Goal: Information Seeking & Learning: Learn about a topic

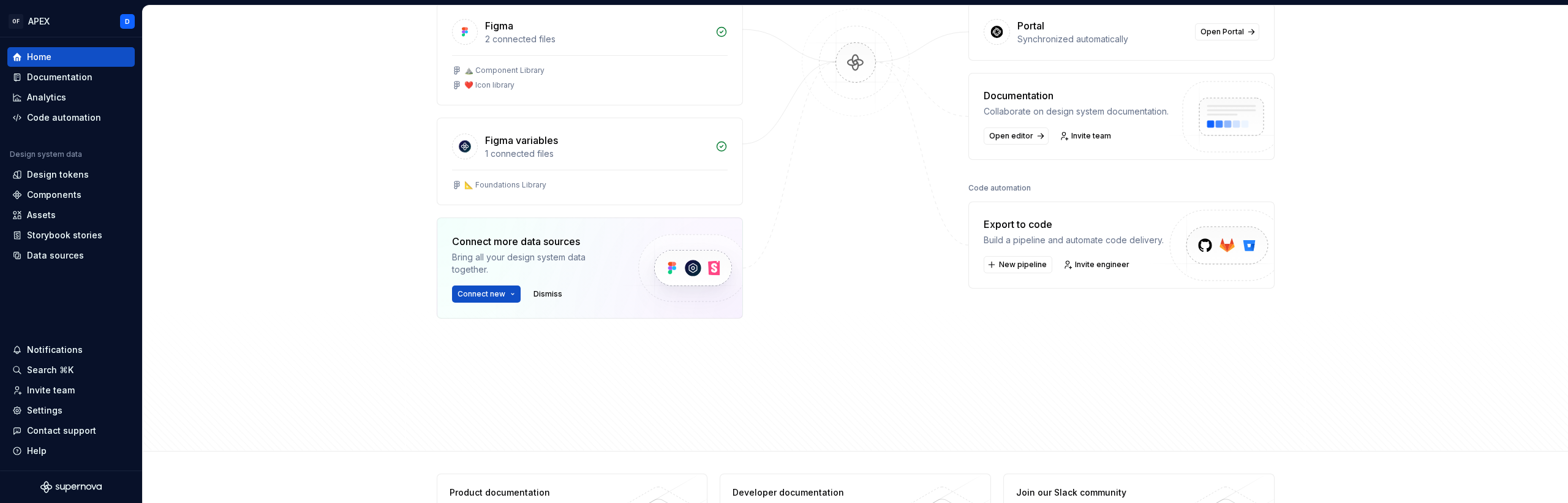
click at [334, 257] on div "Home Design tokens 410 Components 0 376 Assets 1 Docs pages 6 Data sources Figm…" at bounding box center [855, 132] width 1425 height 639
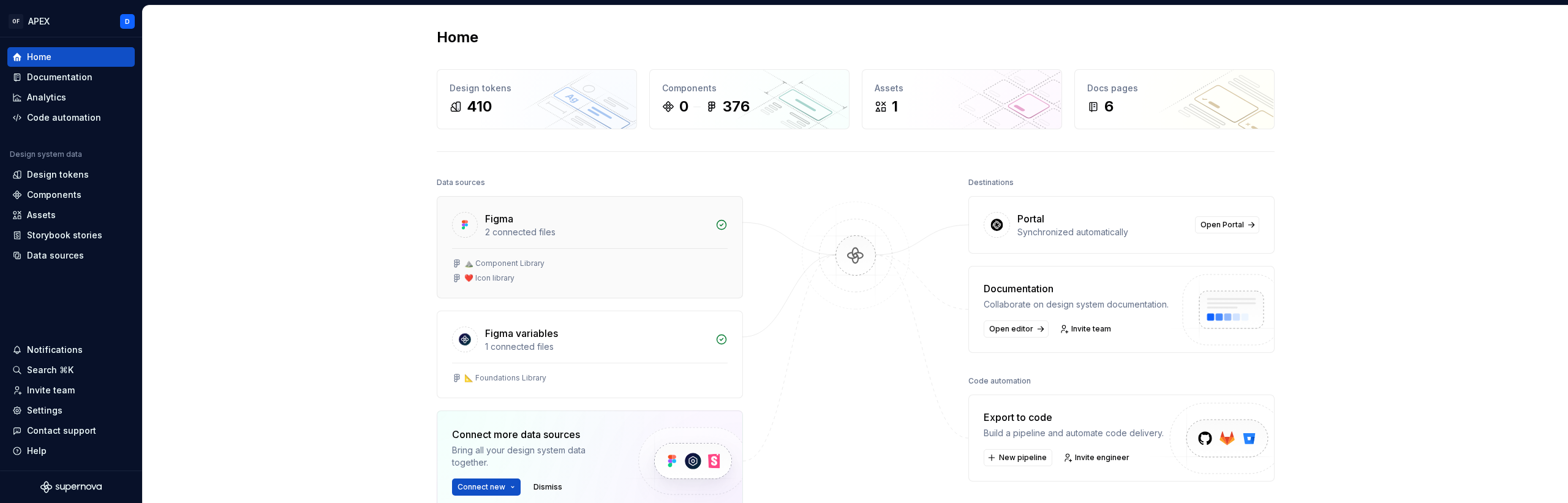
click at [605, 239] on div "Figma 2 connected files" at bounding box center [590, 222] width 305 height 52
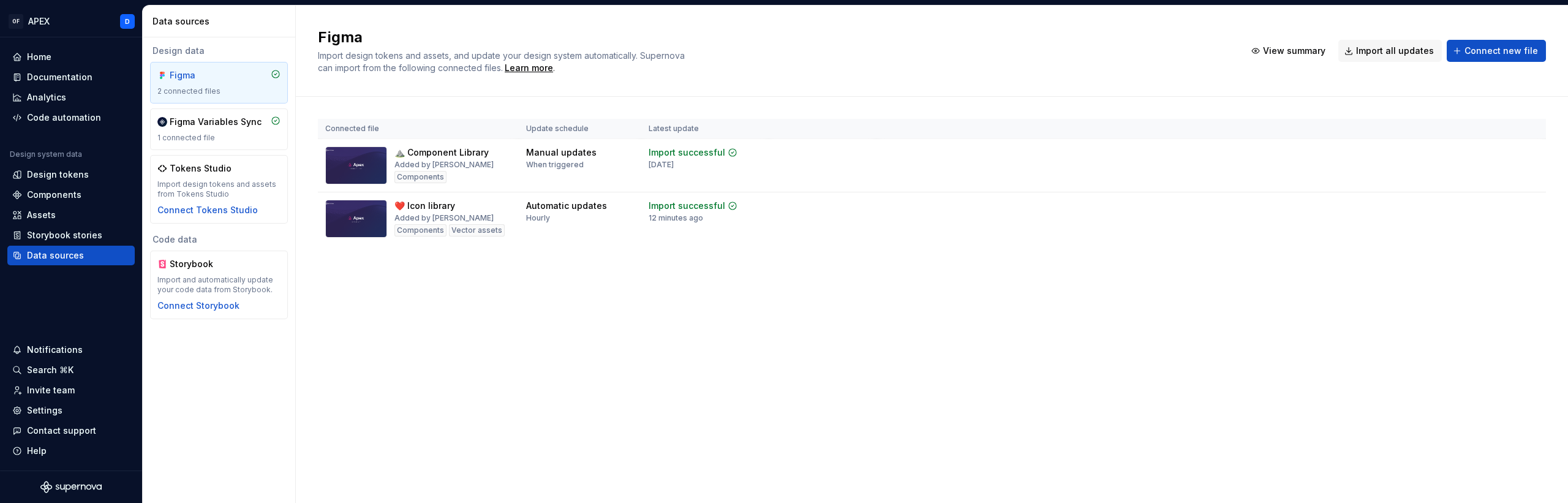
click at [656, 322] on div "Figma Import design tokens and assets, and update your design system automatica…" at bounding box center [932, 255] width 1272 height 498
click at [466, 327] on div "Figma Import design tokens and assets, and update your design system automatica…" at bounding box center [932, 255] width 1272 height 498
click at [1098, 272] on div "Connected file Update schedule Latest update ⛰️ Component Library Added by [PER…" at bounding box center [931, 194] width 1228 height 195
click at [195, 124] on div "Figma Variables Sync" at bounding box center [216, 121] width 92 height 12
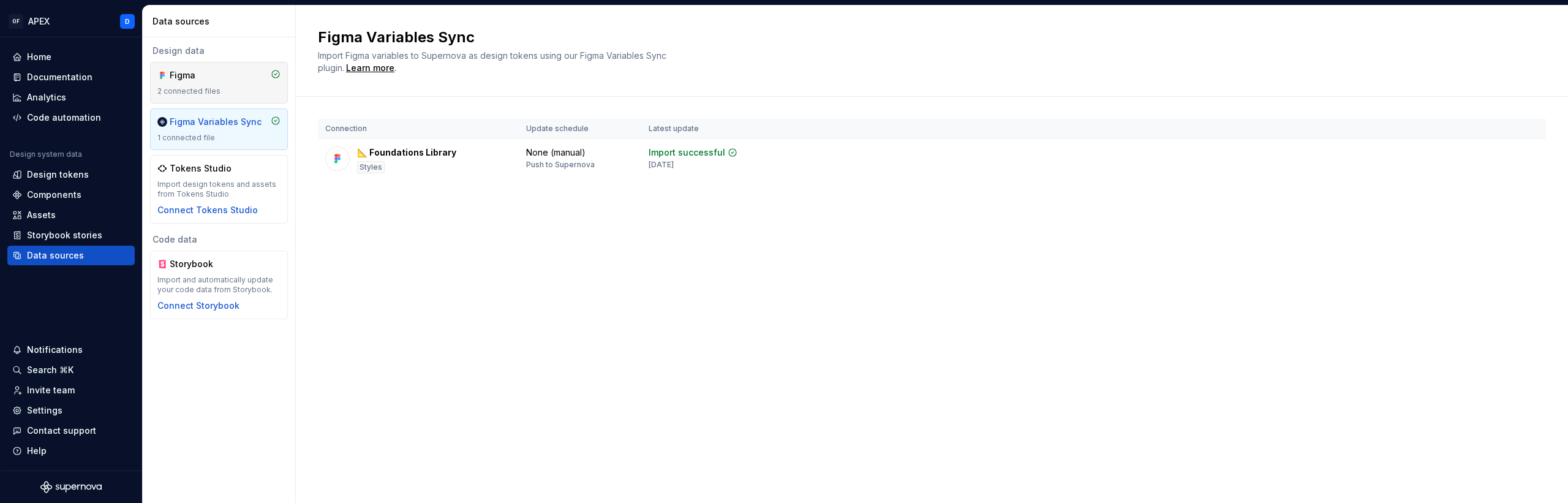
click at [217, 85] on div "Figma 2 connected files" at bounding box center [219, 83] width 123 height 27
click at [595, 329] on div "Figma Variables Sync Import Figma variables to Supernova as design tokens using…" at bounding box center [932, 255] width 1272 height 498
click at [195, 72] on div "Figma" at bounding box center [199, 75] width 59 height 12
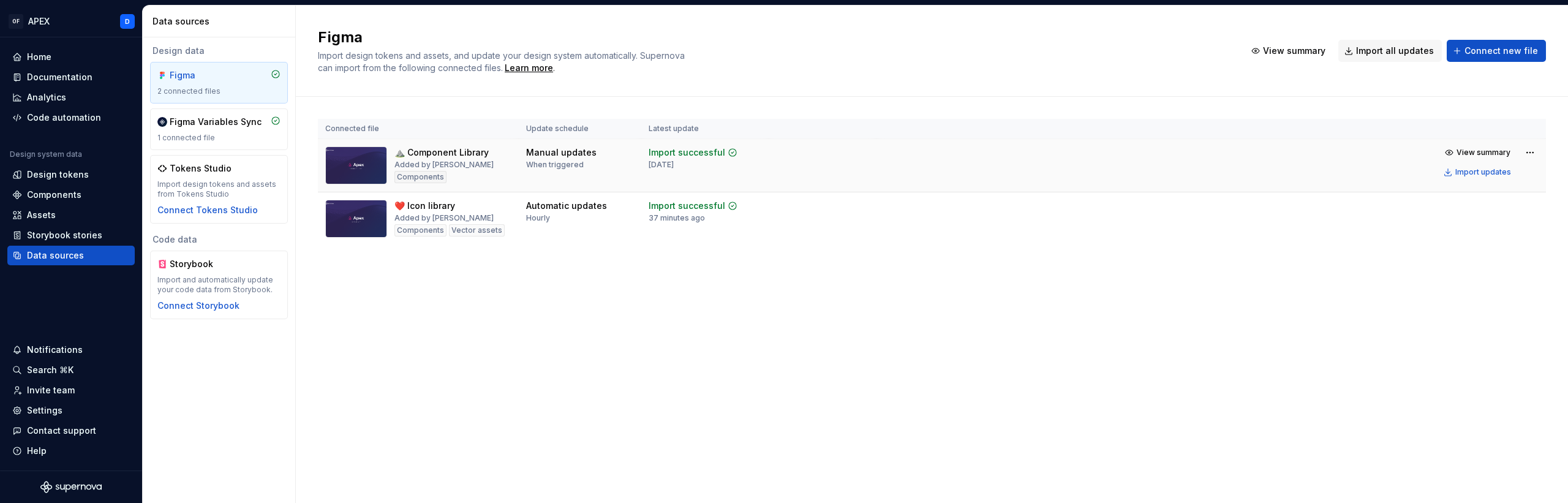
click at [471, 149] on div "⛰️ Component Library" at bounding box center [442, 152] width 94 height 12
click at [341, 168] on img at bounding box center [356, 165] width 62 height 38
click at [352, 165] on img at bounding box center [356, 165] width 62 height 38
click at [1482, 154] on span "View summary" at bounding box center [1483, 152] width 54 height 9
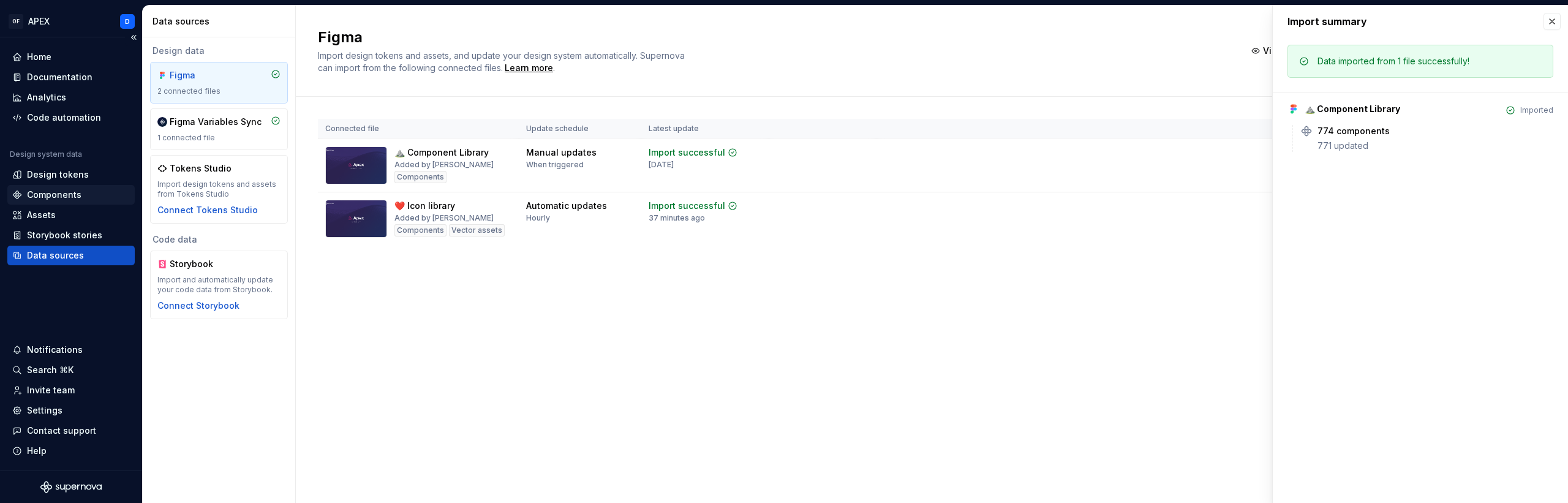
click at [53, 190] on div "Components" at bounding box center [54, 195] width 54 height 12
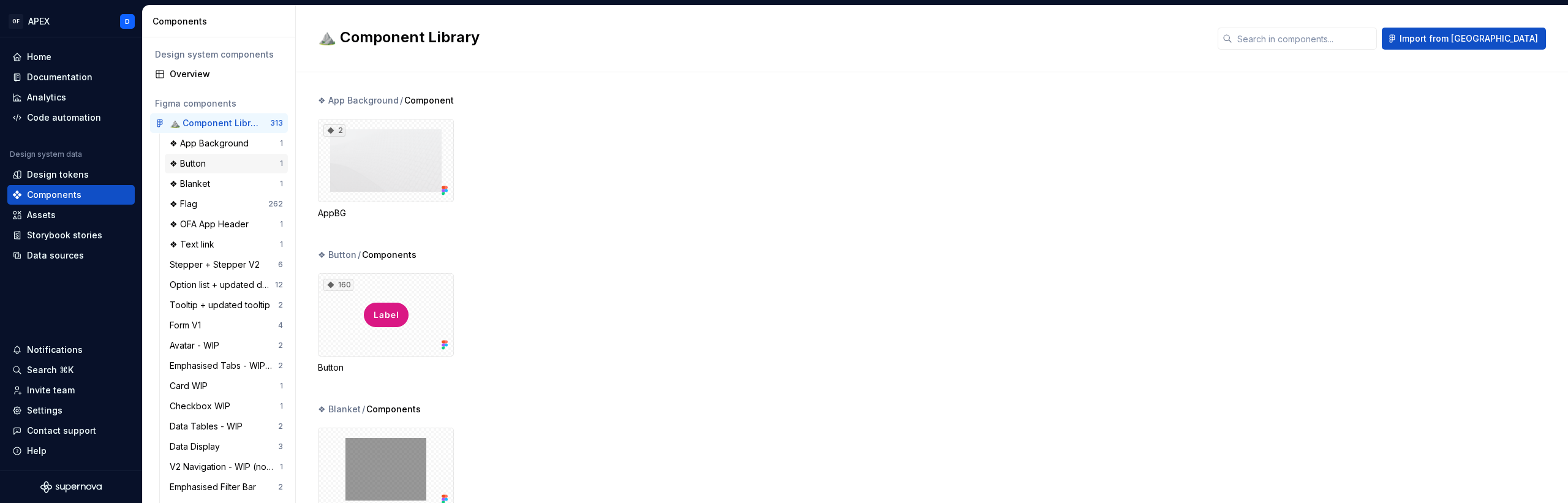
click at [207, 160] on div "❖ Button" at bounding box center [191, 164] width 41 height 12
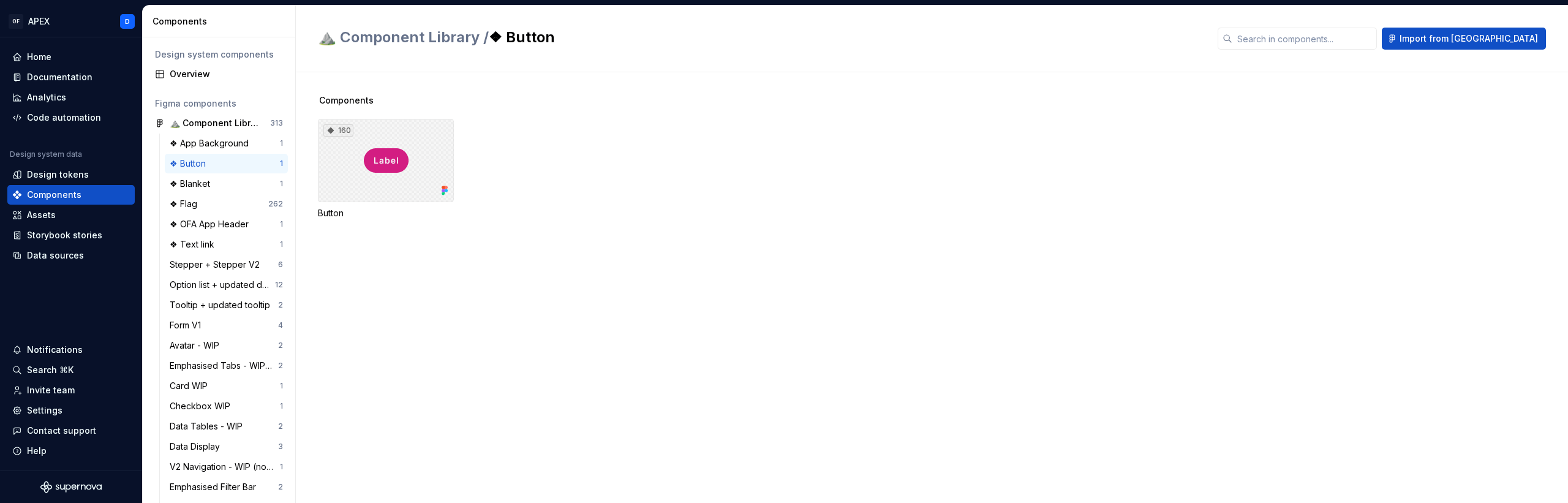
click at [411, 140] on div "160" at bounding box center [385, 161] width 136 height 84
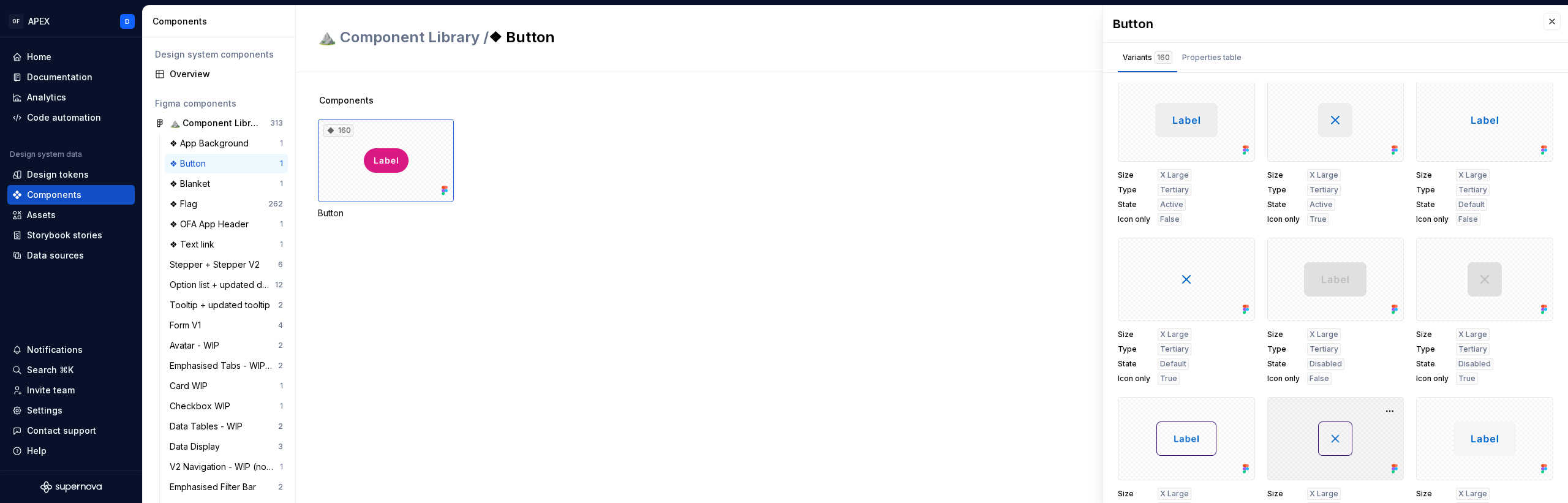
scroll to position [8180, 0]
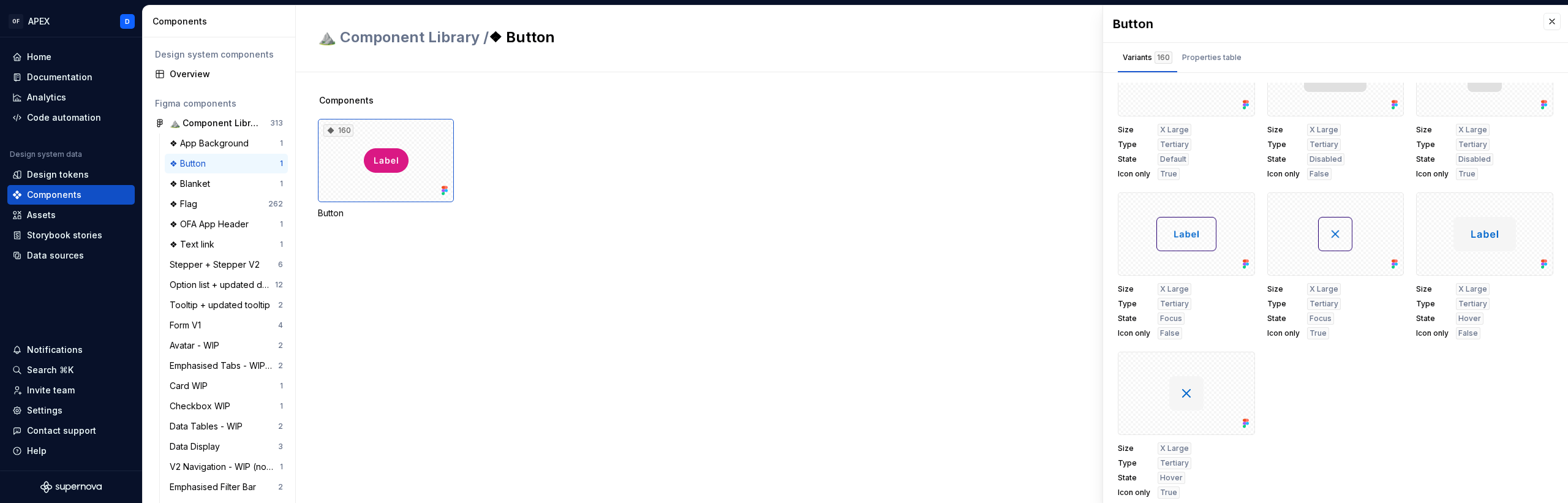
click at [491, 273] on div "Components 160 Button" at bounding box center [942, 288] width 1250 height 431
click at [200, 144] on div "❖ App Background" at bounding box center [211, 143] width 84 height 12
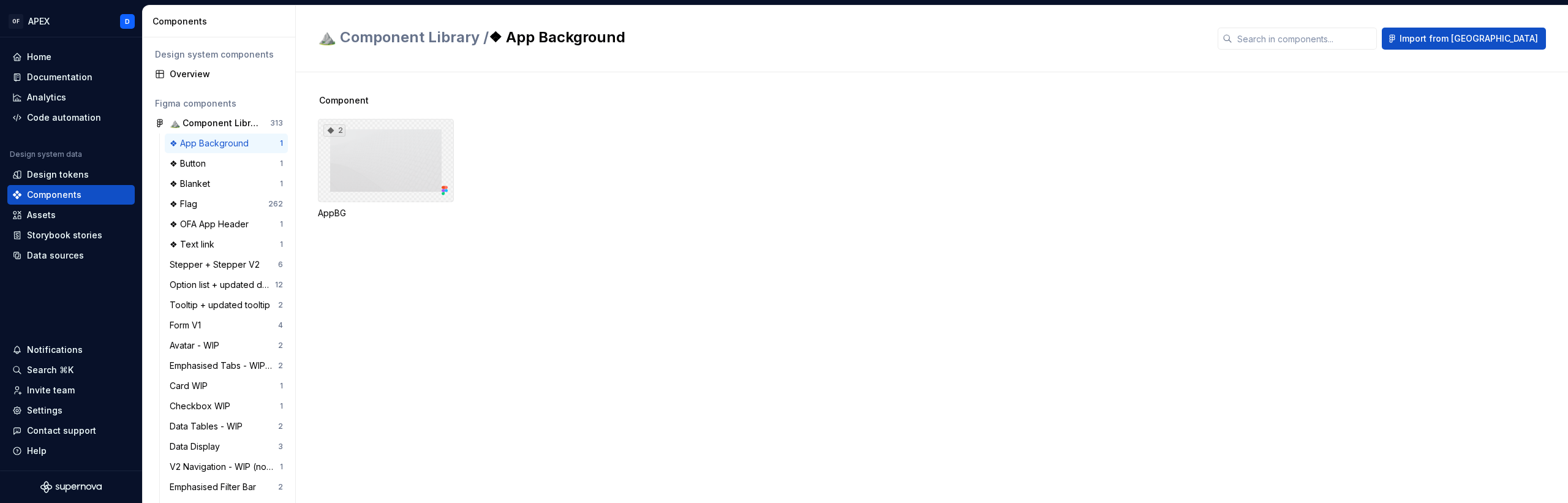
click at [349, 160] on div "2" at bounding box center [385, 161] width 136 height 84
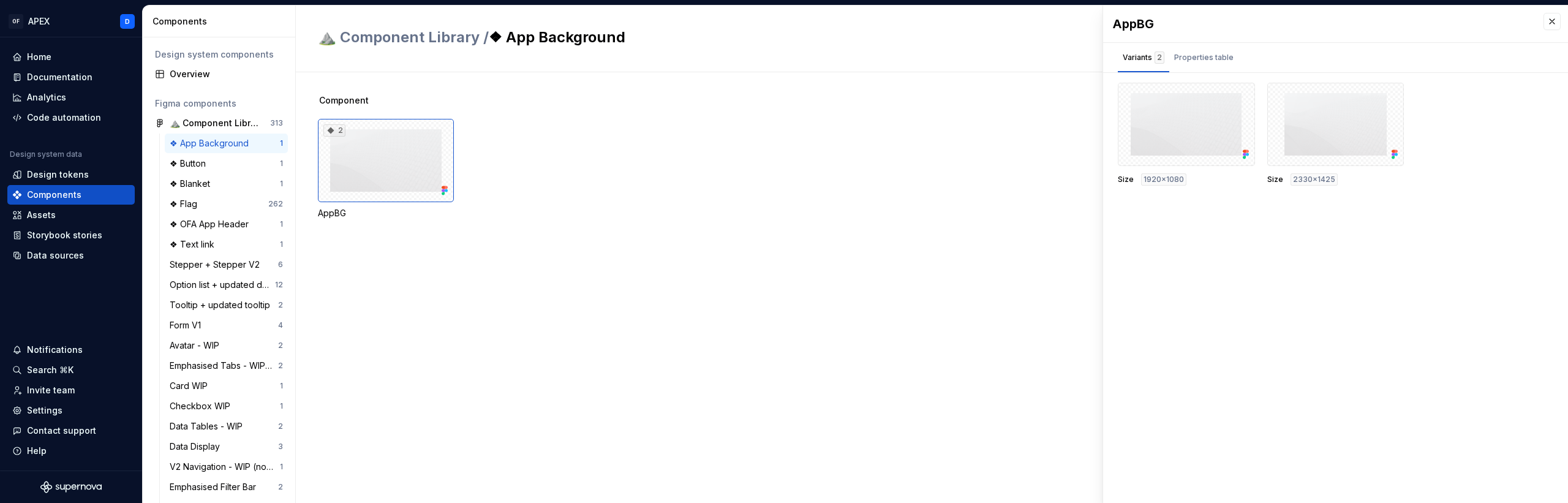
click at [675, 291] on div "Component 2 AppBG" at bounding box center [942, 288] width 1250 height 431
click at [207, 188] on div "❖ Blanket" at bounding box center [193, 183] width 45 height 12
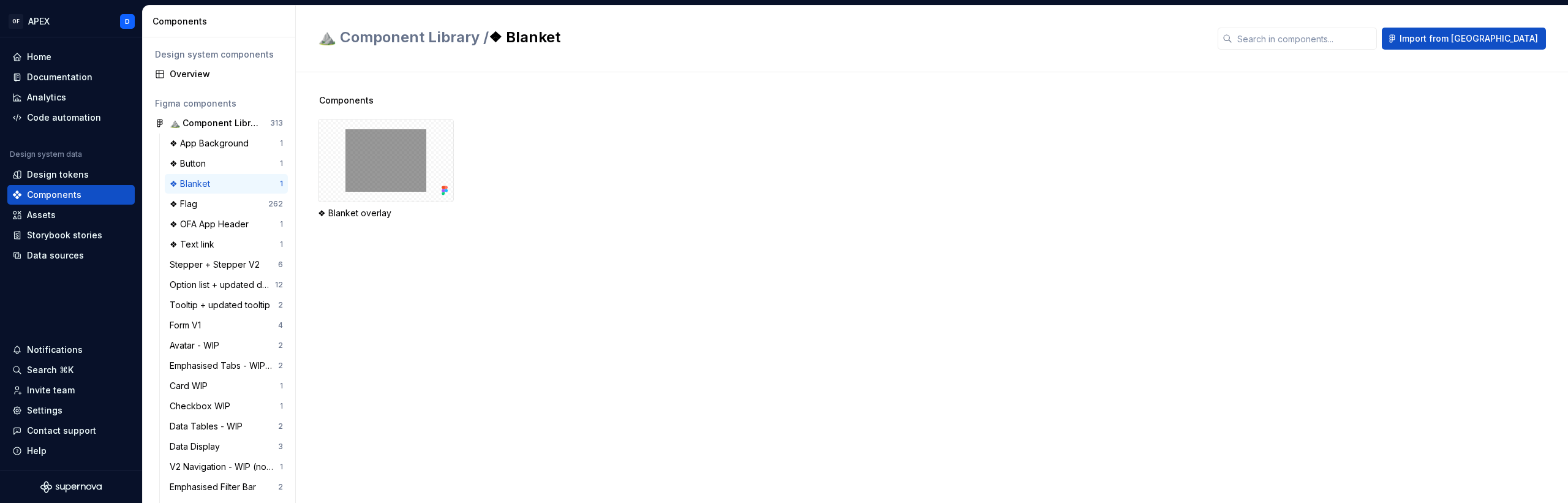
click at [535, 275] on div "Components ❖ Blanket overlay" at bounding box center [942, 288] width 1250 height 431
click at [1019, 212] on div "❖ Blanket overlay" at bounding box center [942, 169] width 1250 height 101
click at [180, 144] on div "❖ App Background" at bounding box center [211, 143] width 84 height 12
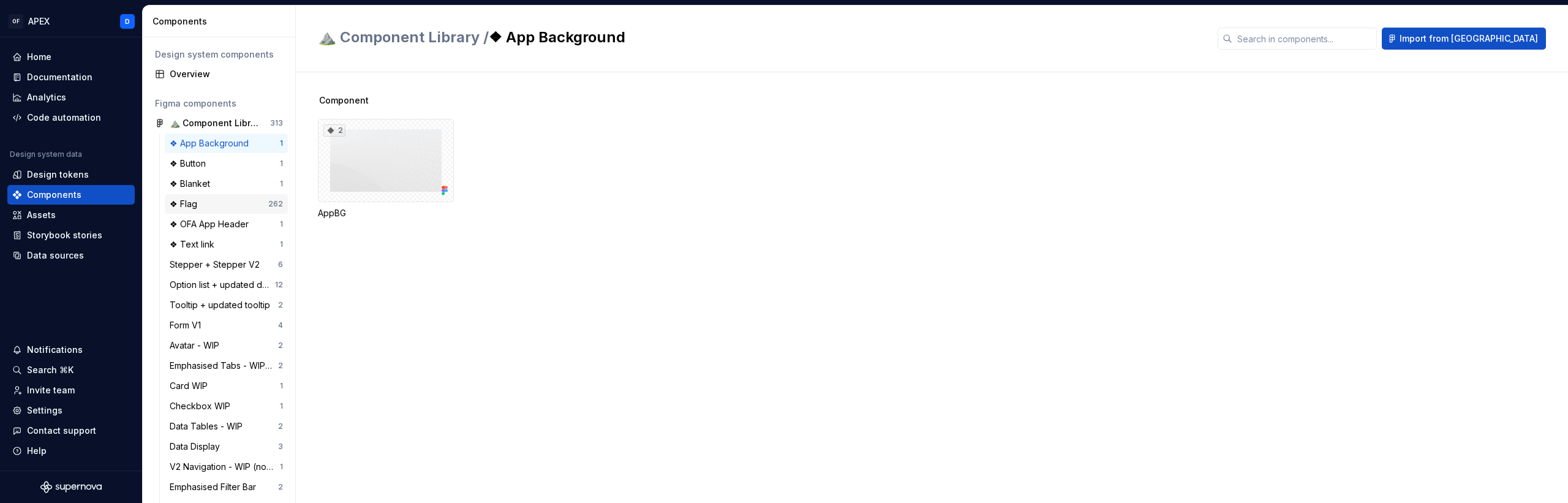
click at [186, 208] on div "❖ Flag" at bounding box center [186, 204] width 33 height 12
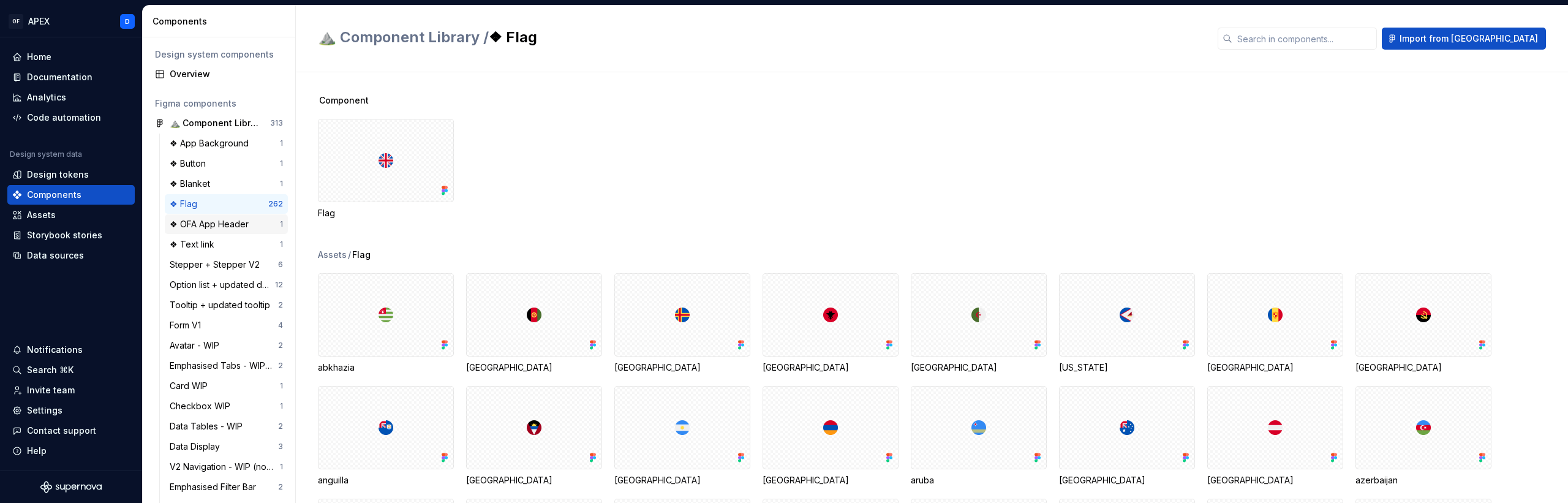
click at [217, 222] on div "❖ OFA App Header" at bounding box center [211, 224] width 84 height 12
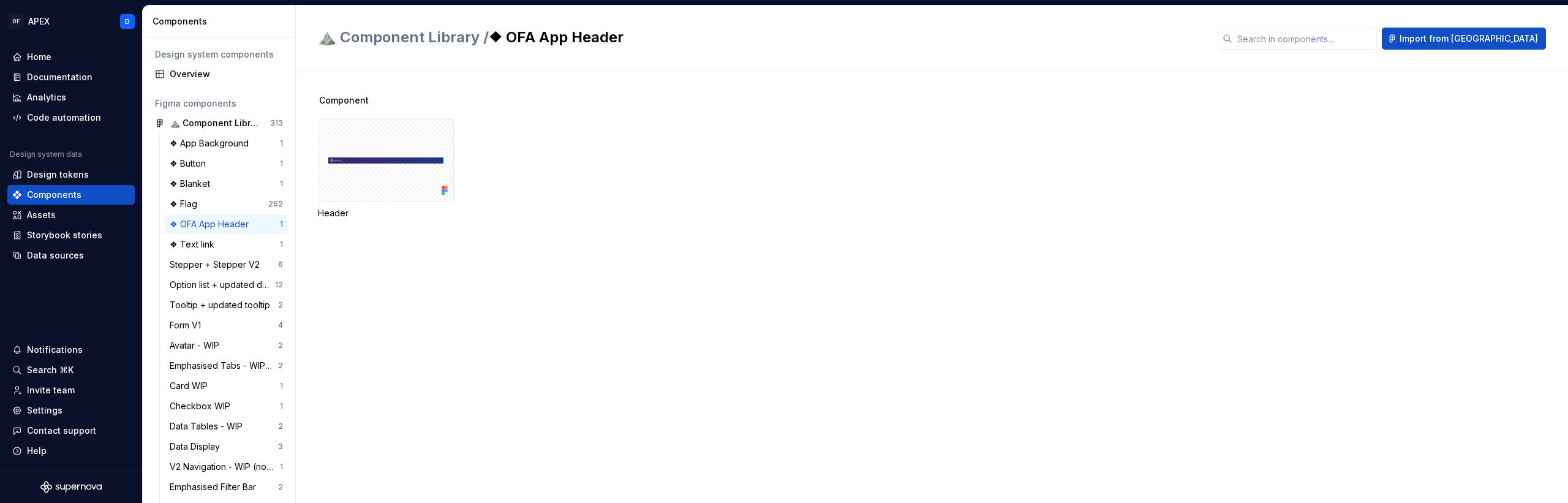
click at [718, 134] on div "Header" at bounding box center [942, 169] width 1250 height 101
click at [212, 245] on div "❖ Text link" at bounding box center [194, 244] width 50 height 12
click at [652, 163] on div "15 ❖ Text link" at bounding box center [942, 169] width 1250 height 101
